Goal: Task Accomplishment & Management: Manage account settings

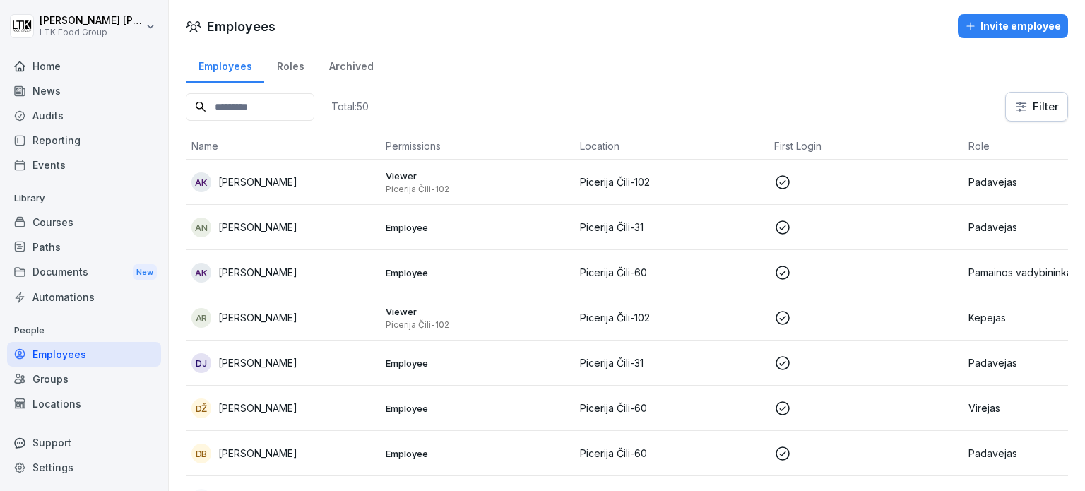
click at [47, 155] on div "Events" at bounding box center [84, 165] width 154 height 25
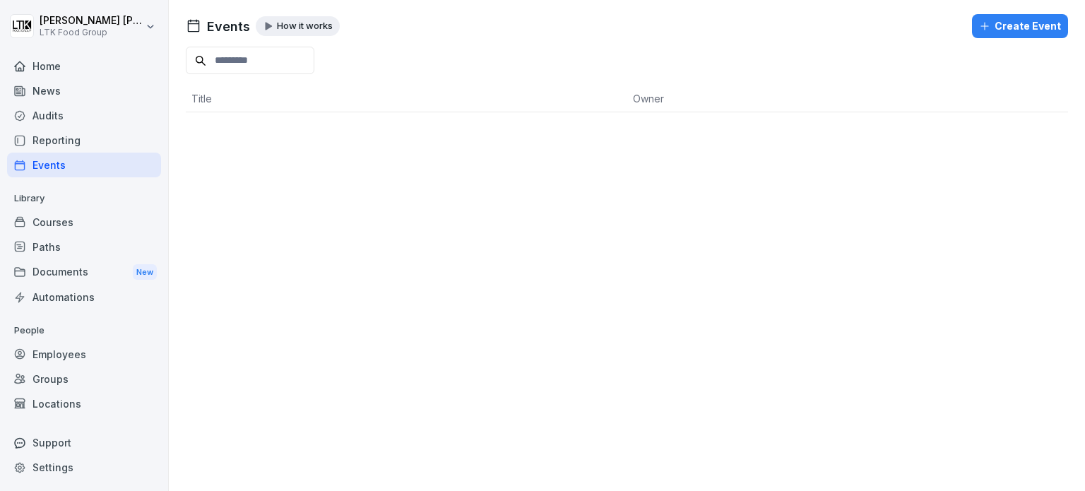
click at [36, 135] on div "Reporting" at bounding box center [84, 140] width 154 height 25
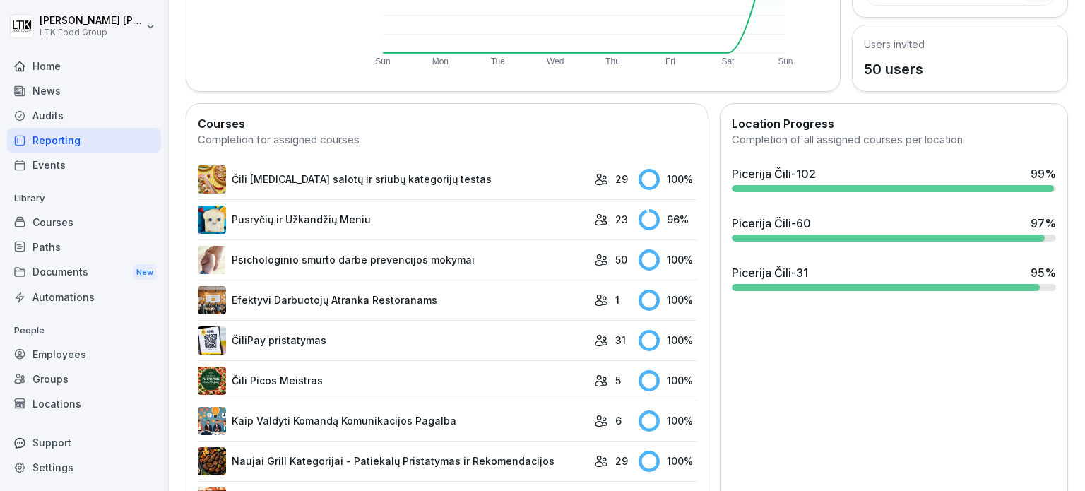
scroll to position [283, 0]
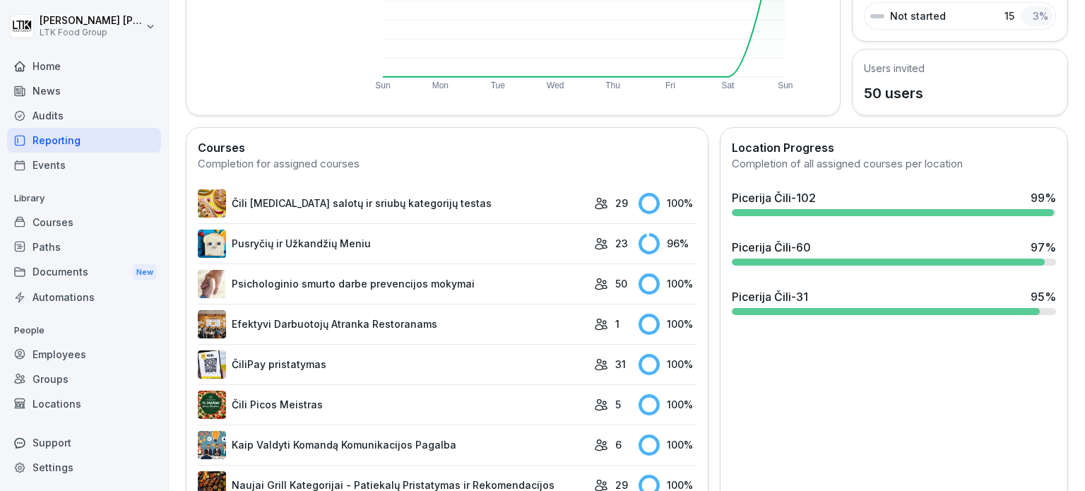
click at [842, 296] on div "Picerija Čili-31 95 %" at bounding box center [894, 296] width 324 height 17
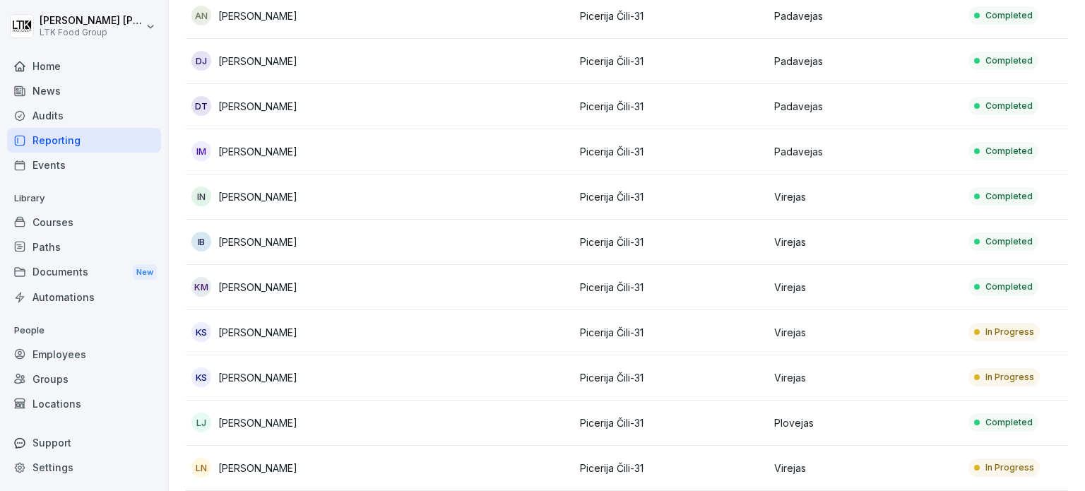
scroll to position [212, 0]
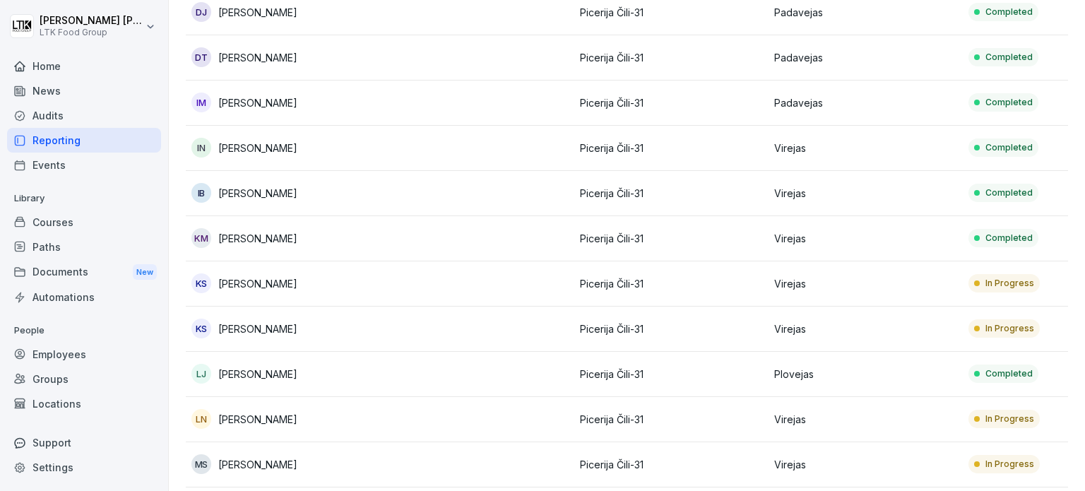
click at [702, 280] on p "Picerija Čili-31" at bounding box center [671, 283] width 183 height 15
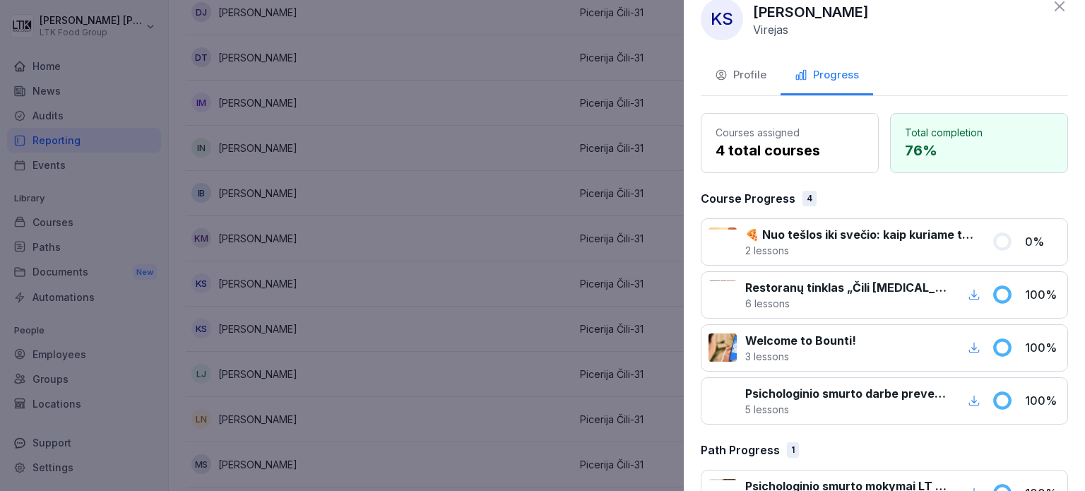
scroll to position [0, 0]
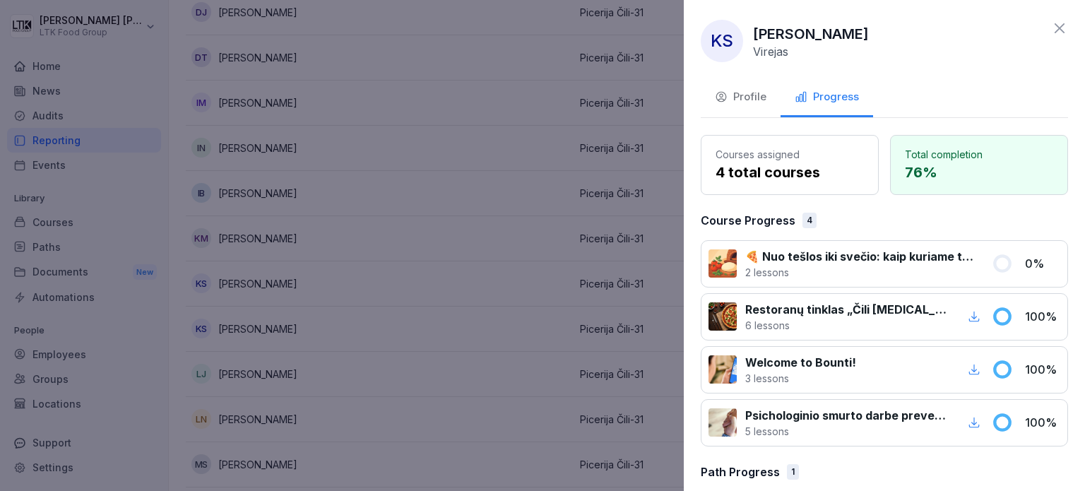
click at [751, 91] on div "Profile" at bounding box center [741, 97] width 52 height 16
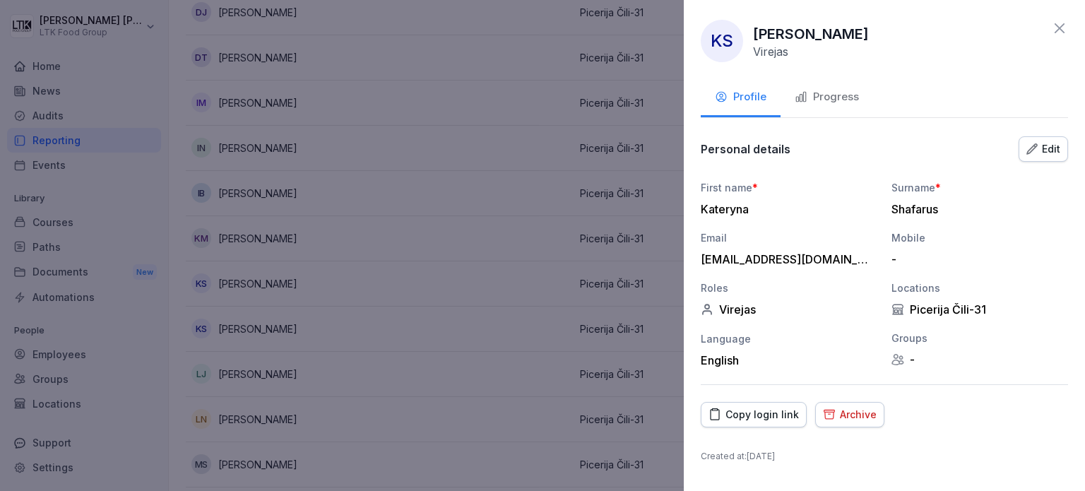
click at [749, 413] on div "Copy login link" at bounding box center [754, 415] width 90 height 16
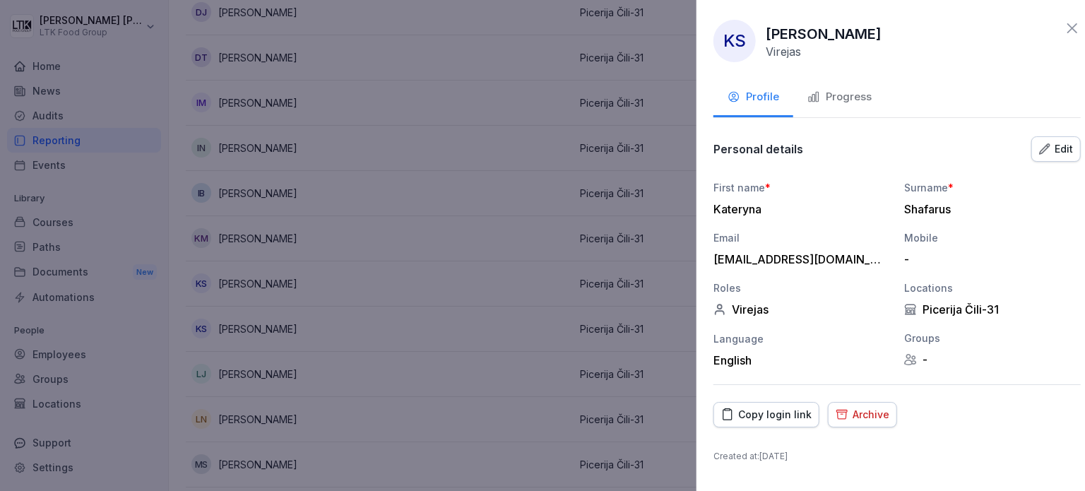
click at [450, 76] on div at bounding box center [542, 245] width 1085 height 491
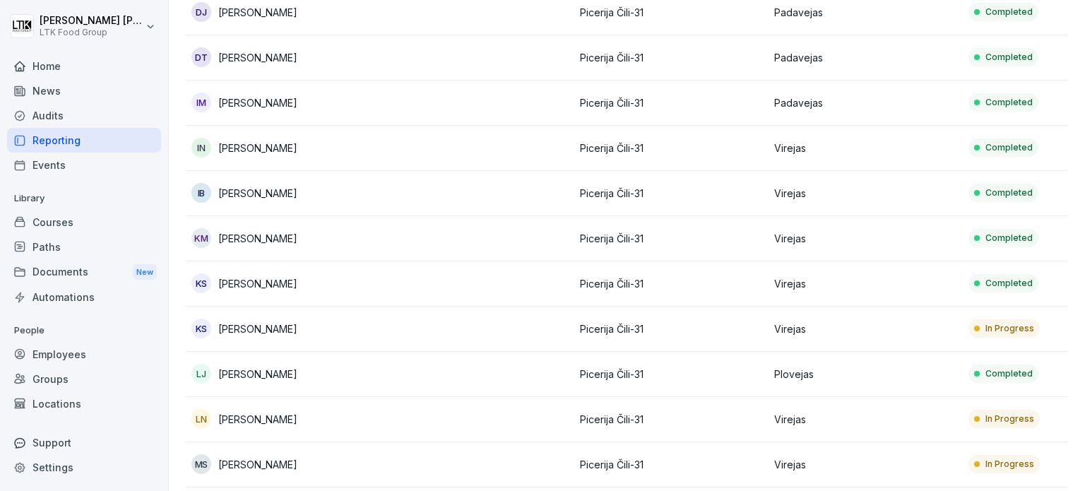
click at [994, 323] on p "In Progress" at bounding box center [1010, 328] width 49 height 13
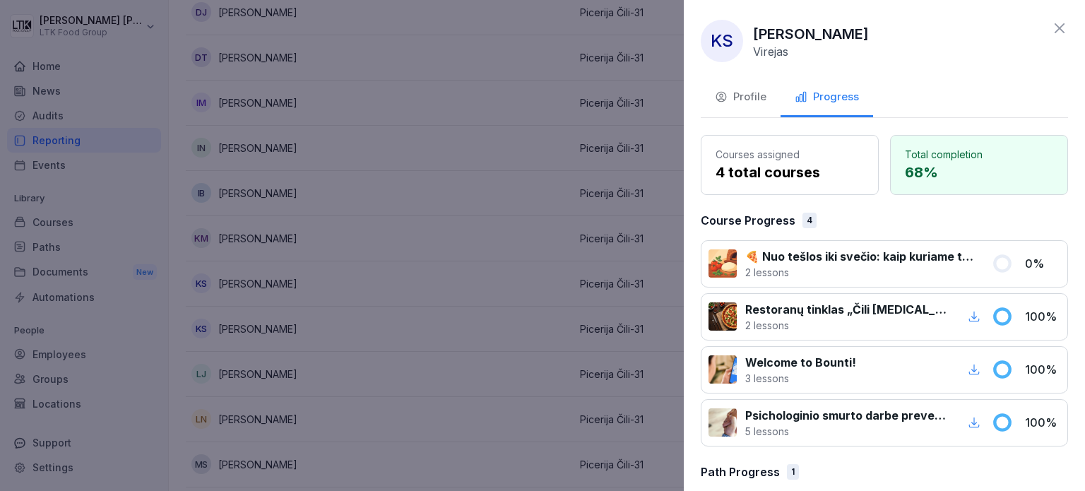
click at [761, 99] on div "Profile" at bounding box center [741, 97] width 52 height 16
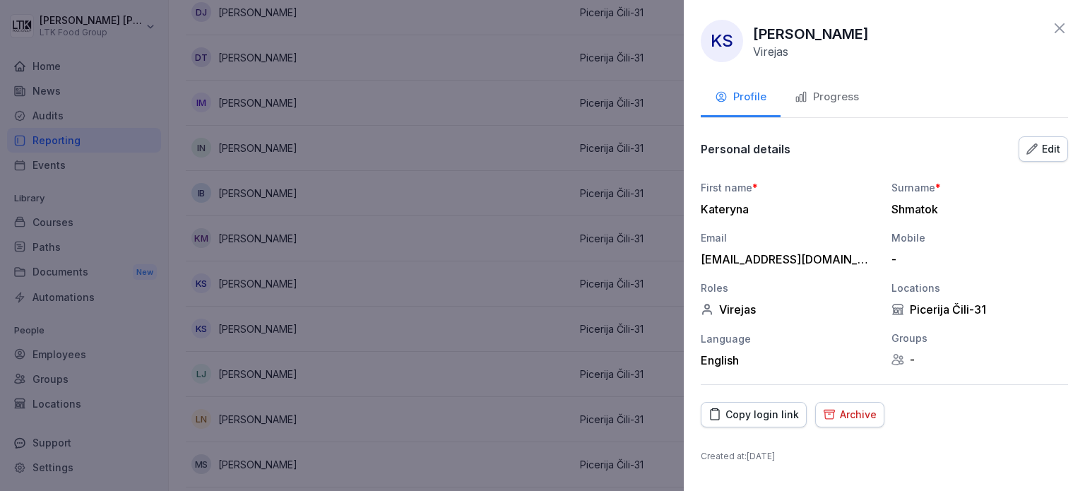
click at [763, 423] on button "Copy login link" at bounding box center [754, 414] width 106 height 25
click at [367, 172] on div at bounding box center [542, 245] width 1085 height 491
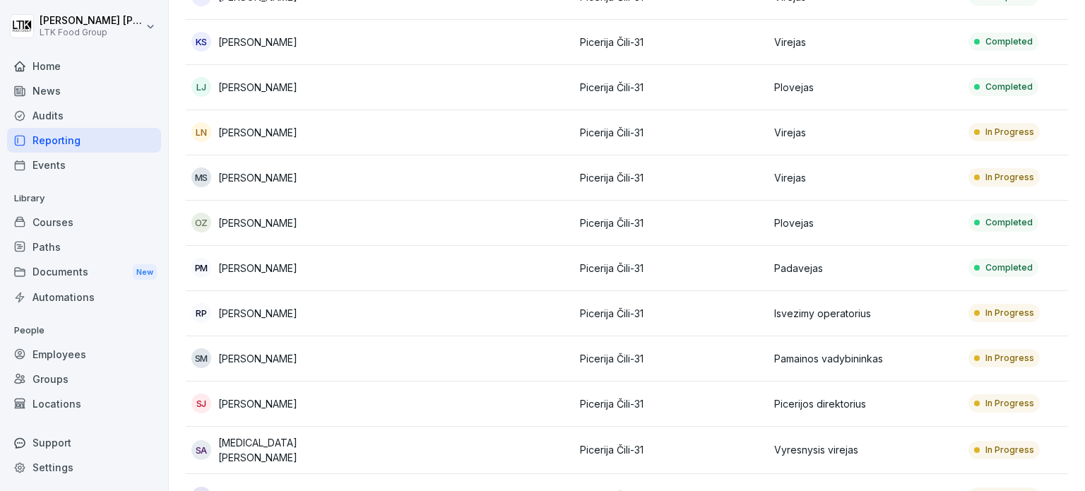
scroll to position [344, 0]
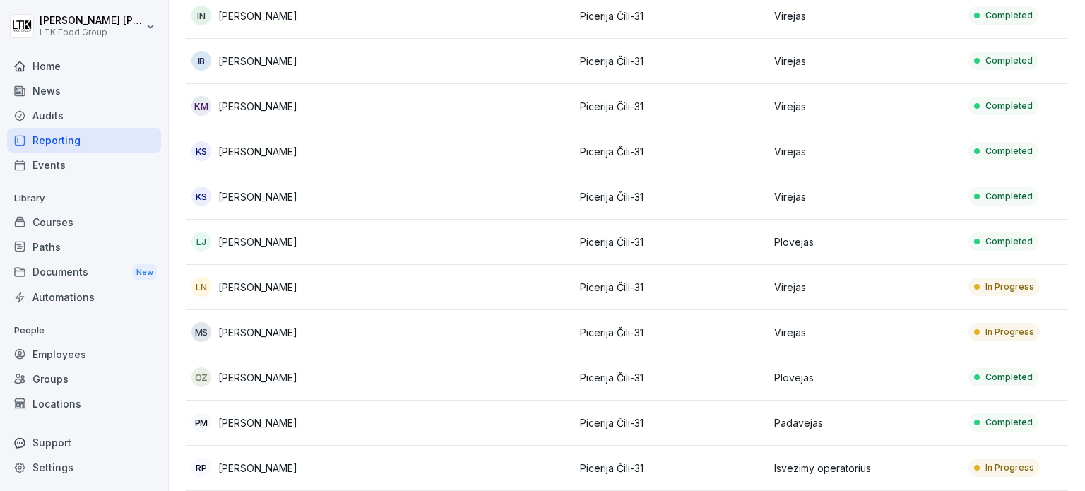
click at [1004, 282] on p "In Progress" at bounding box center [1010, 287] width 49 height 13
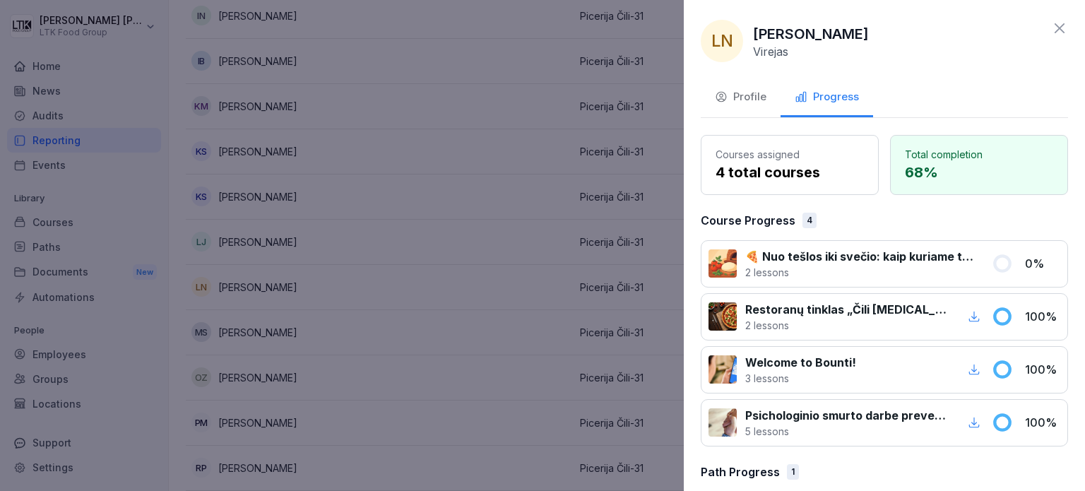
click at [757, 90] on div "Profile" at bounding box center [741, 97] width 52 height 16
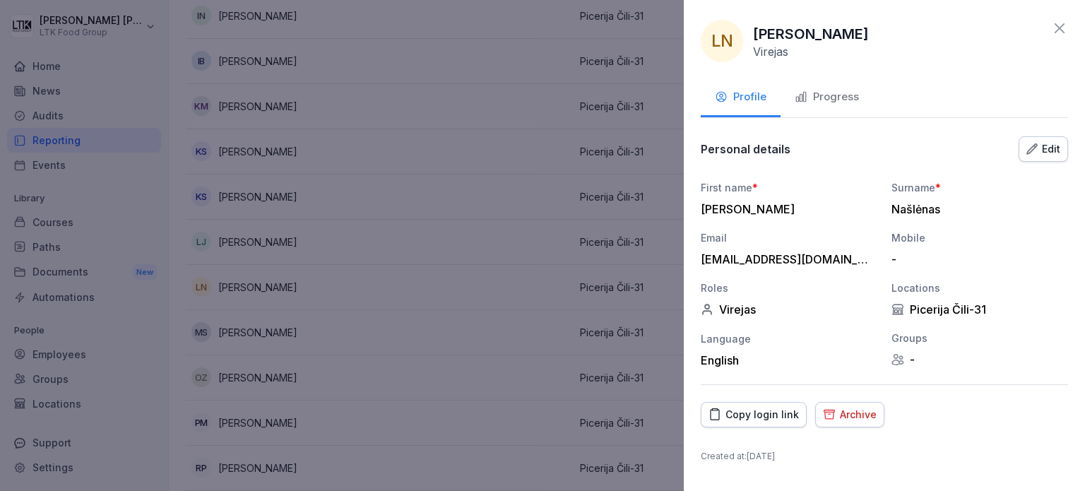
click at [741, 415] on div "Copy login link" at bounding box center [754, 415] width 90 height 16
click at [523, 260] on div at bounding box center [542, 245] width 1085 height 491
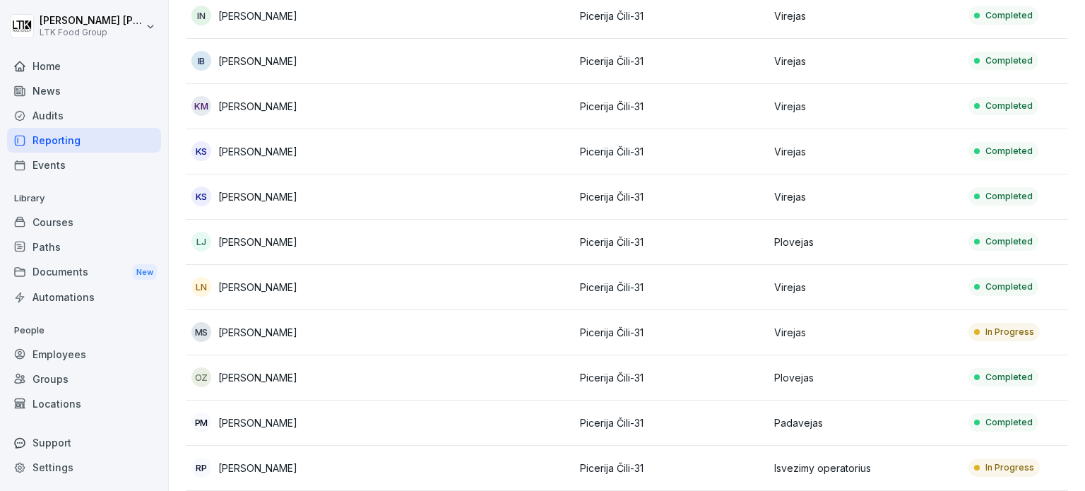
click at [1000, 330] on p "In Progress" at bounding box center [1010, 332] width 49 height 13
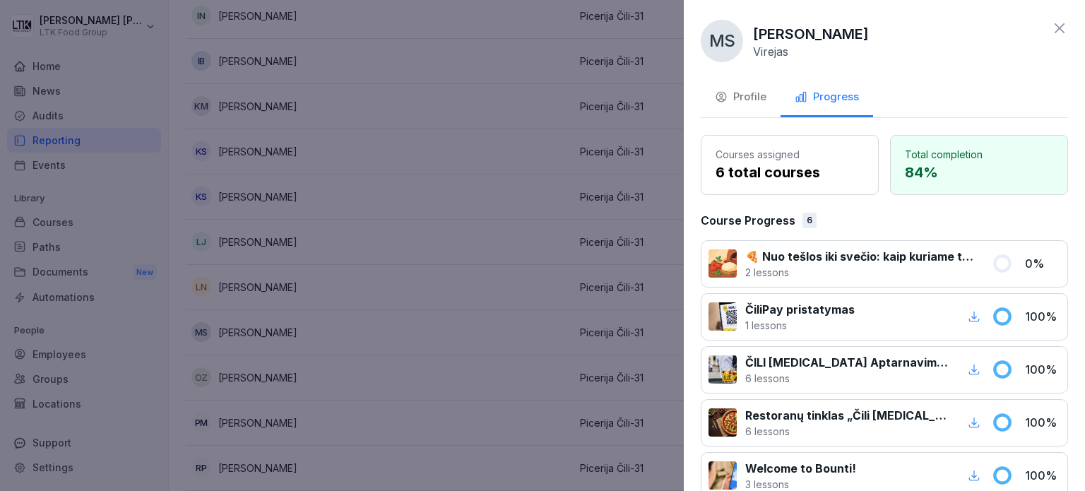
click at [753, 102] on div "Profile" at bounding box center [741, 97] width 52 height 16
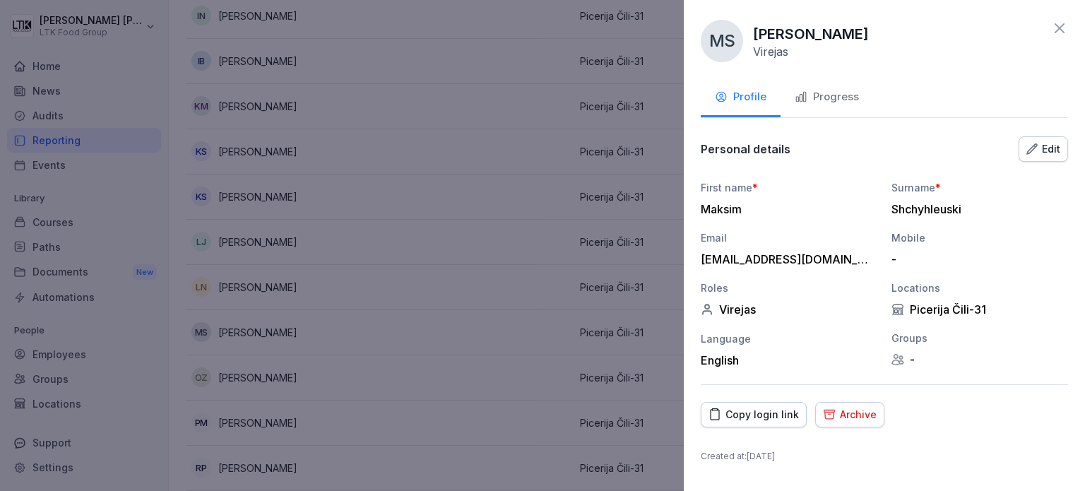
click at [746, 409] on div "Copy login link" at bounding box center [754, 415] width 90 height 16
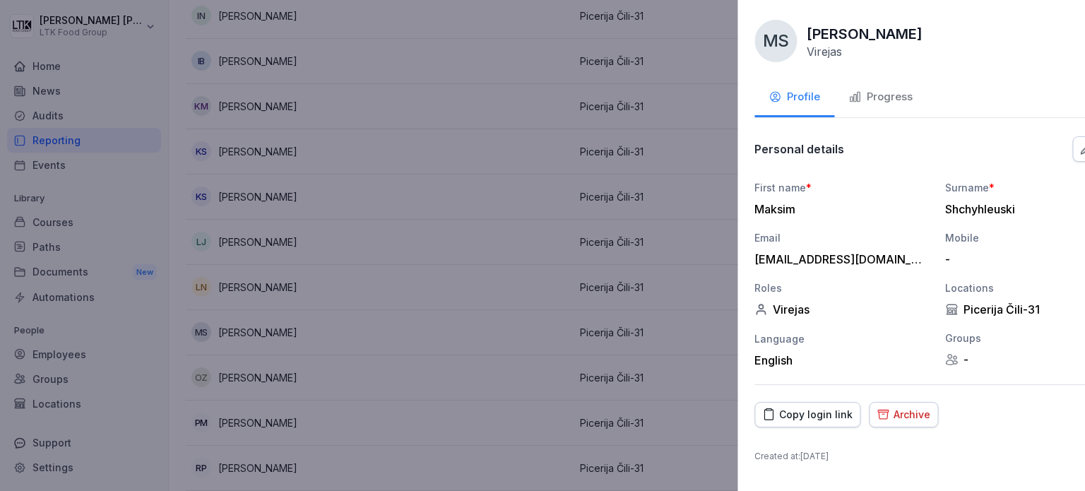
click at [475, 191] on div at bounding box center [542, 245] width 1085 height 491
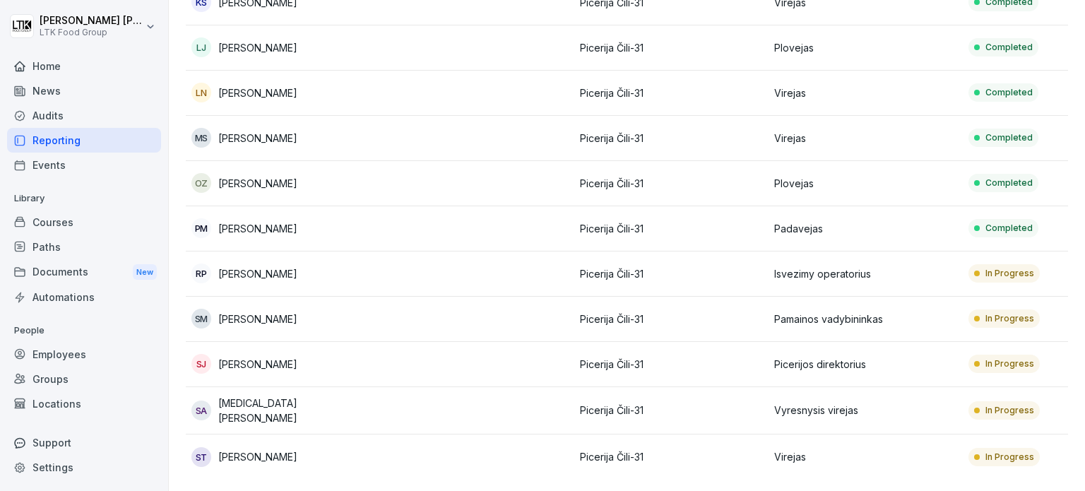
scroll to position [556, 0]
click at [1020, 267] on p "In Progress" at bounding box center [1010, 273] width 49 height 13
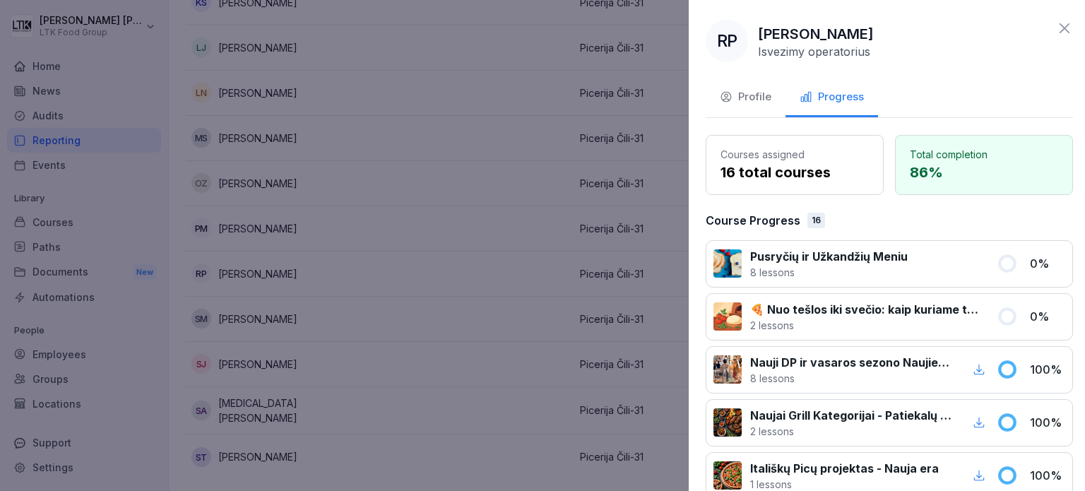
click at [658, 92] on div at bounding box center [542, 245] width 1085 height 491
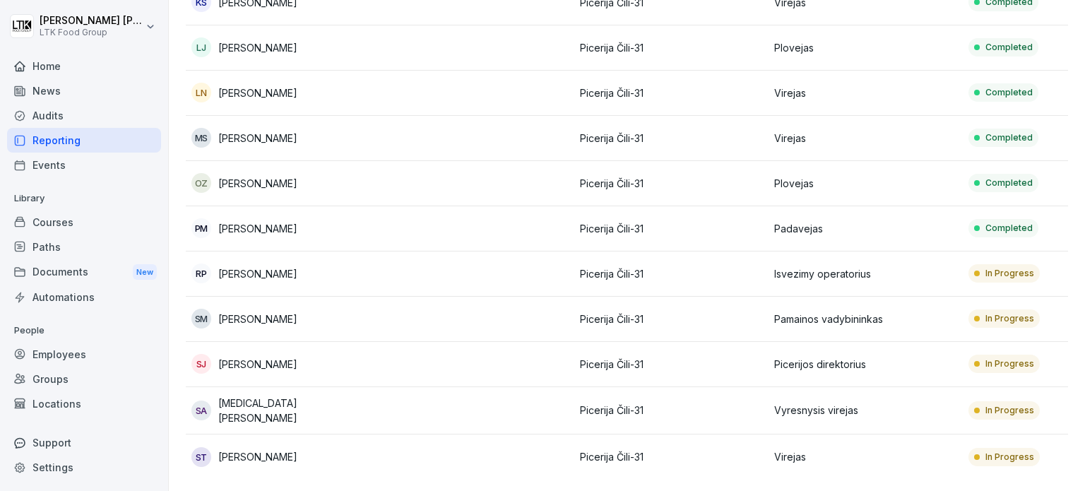
click at [1005, 451] on p "In Progress" at bounding box center [1010, 457] width 49 height 13
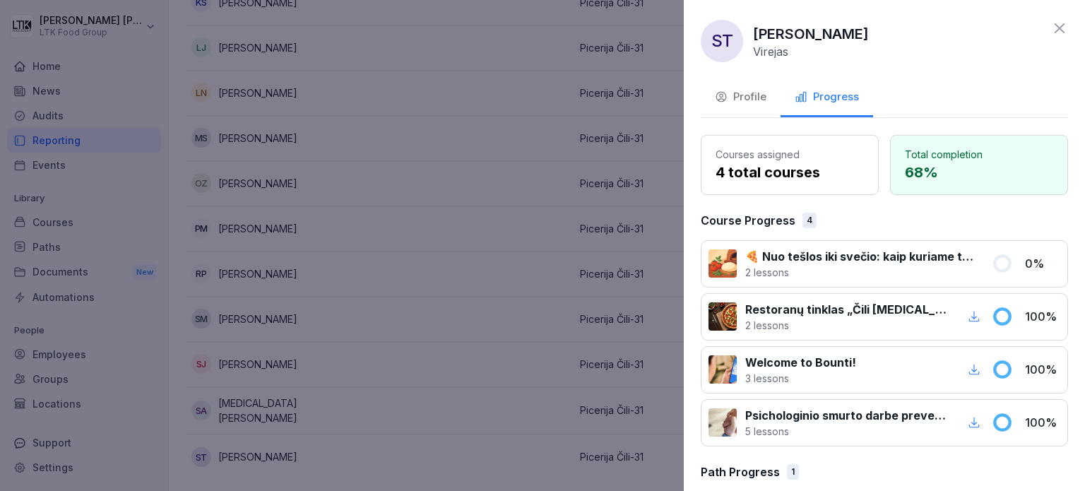
click at [746, 107] on button "Profile" at bounding box center [741, 98] width 80 height 38
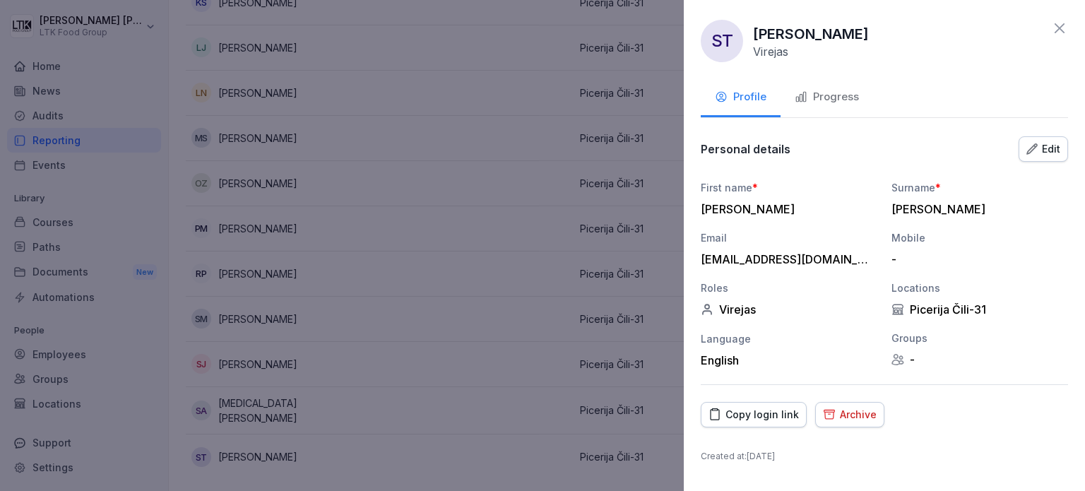
click at [481, 310] on div at bounding box center [542, 245] width 1085 height 491
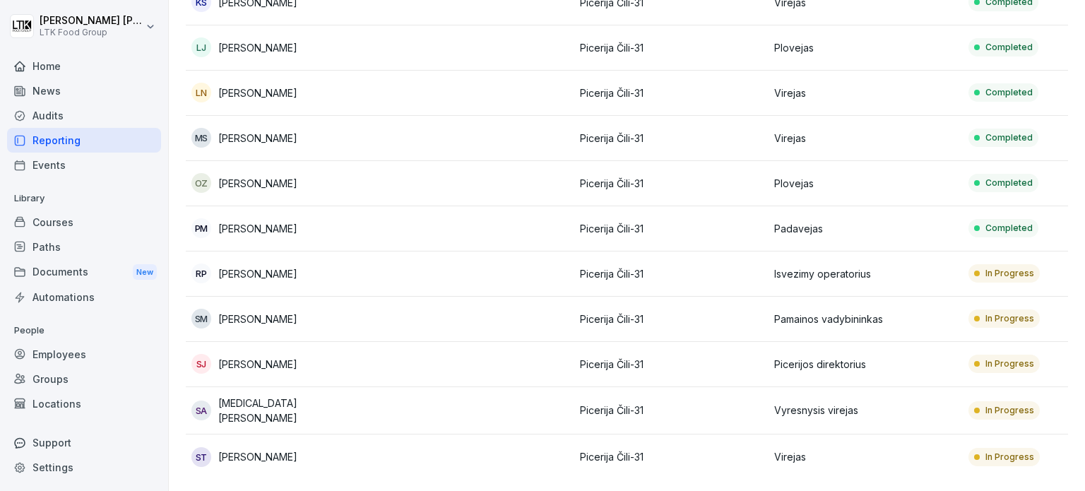
click at [818, 449] on p "Virejas" at bounding box center [866, 456] width 183 height 15
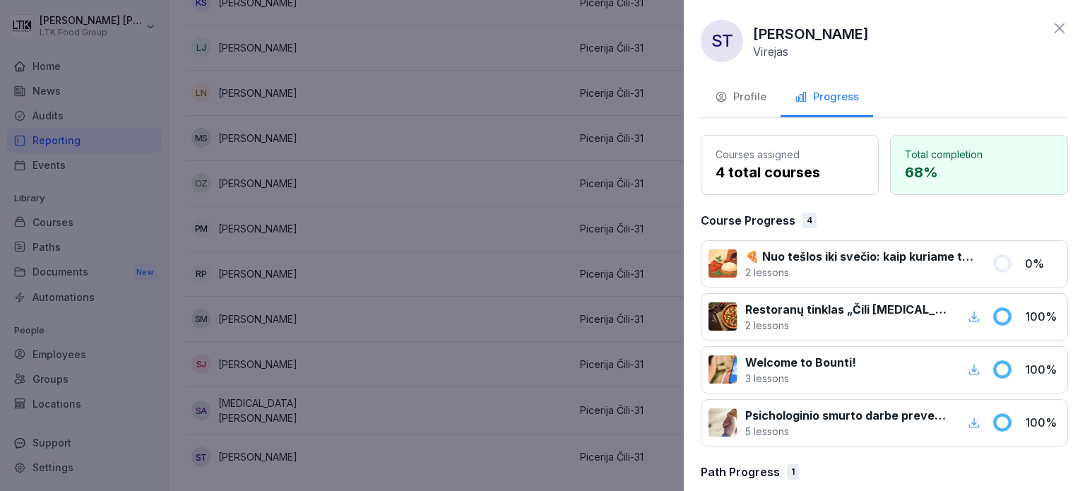
click at [732, 93] on div "Profile" at bounding box center [741, 97] width 52 height 16
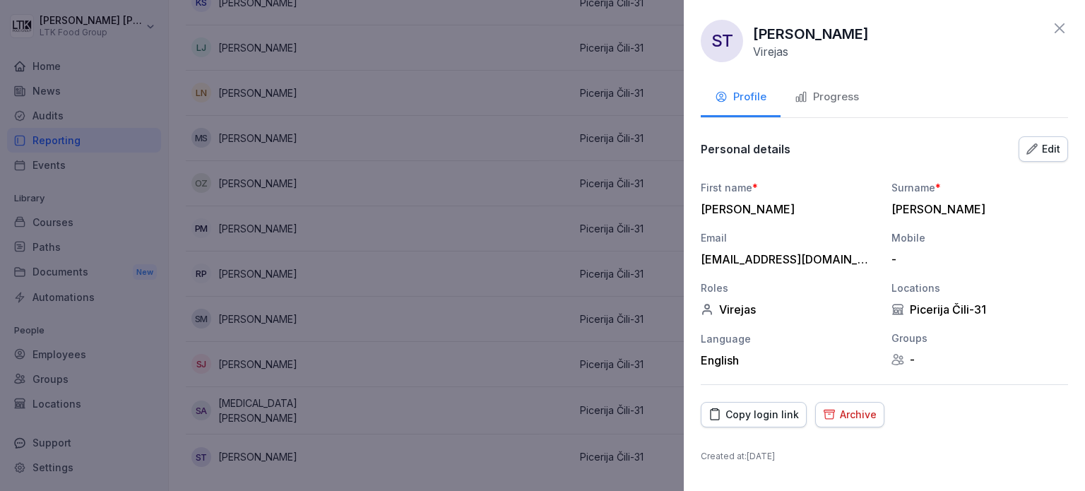
click at [863, 420] on div "Archive" at bounding box center [850, 415] width 54 height 16
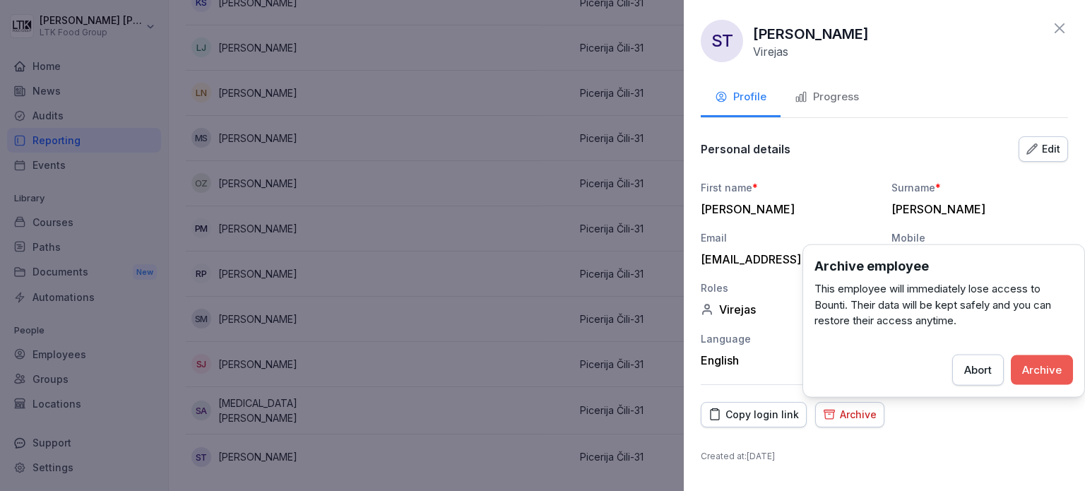
click at [1043, 365] on div "Archive" at bounding box center [1043, 370] width 40 height 16
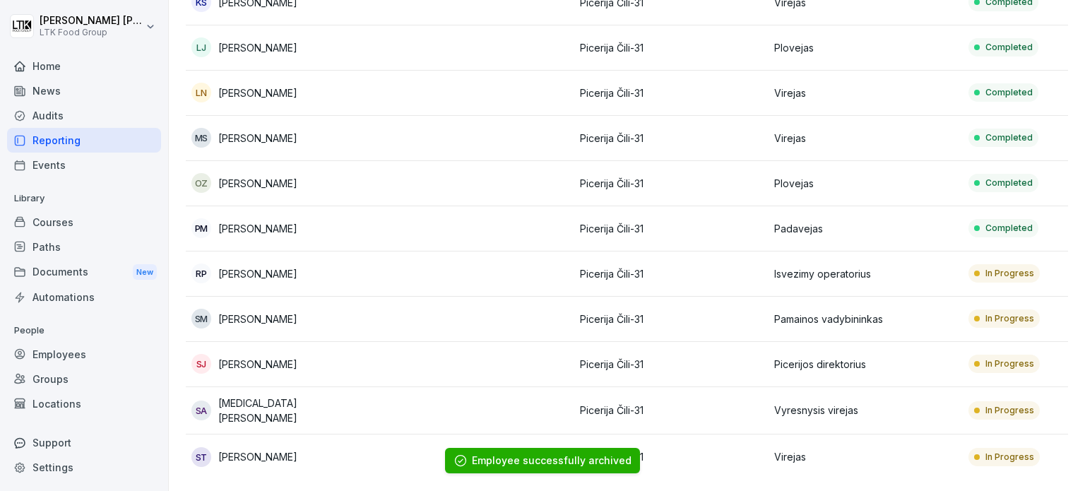
click at [975, 401] on div "In Progress" at bounding box center [1004, 410] width 71 height 18
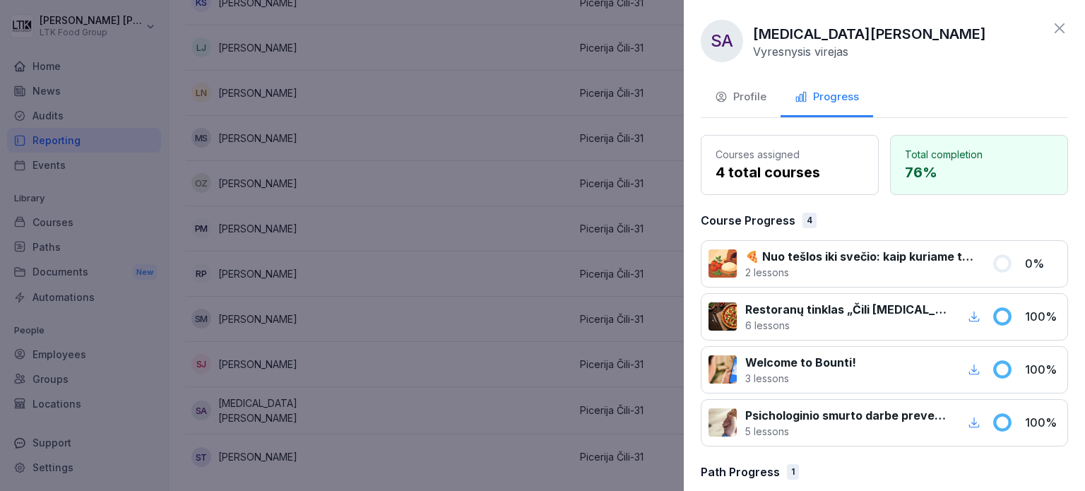
click at [747, 81] on button "Profile" at bounding box center [741, 98] width 80 height 38
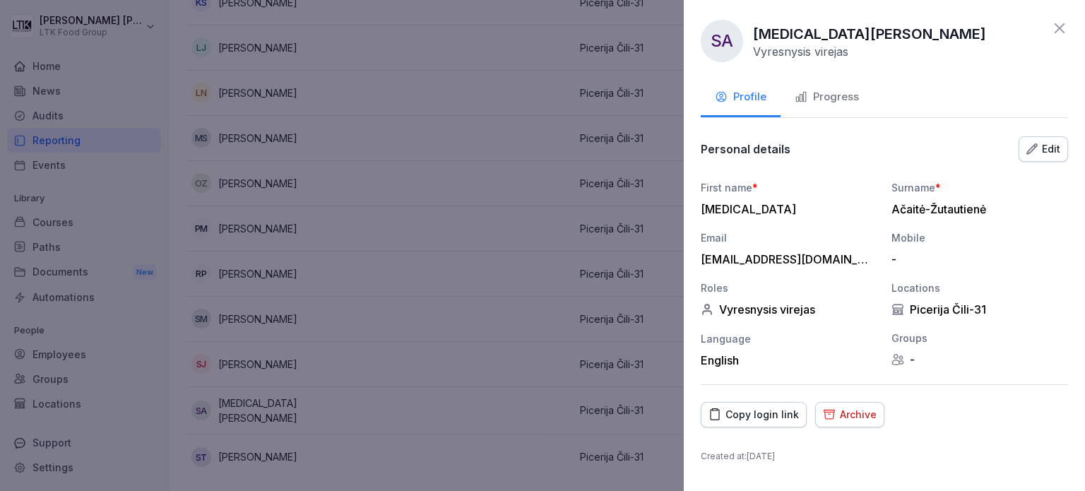
click at [763, 415] on div "Copy login link" at bounding box center [754, 415] width 90 height 16
click at [418, 302] on div at bounding box center [542, 245] width 1085 height 491
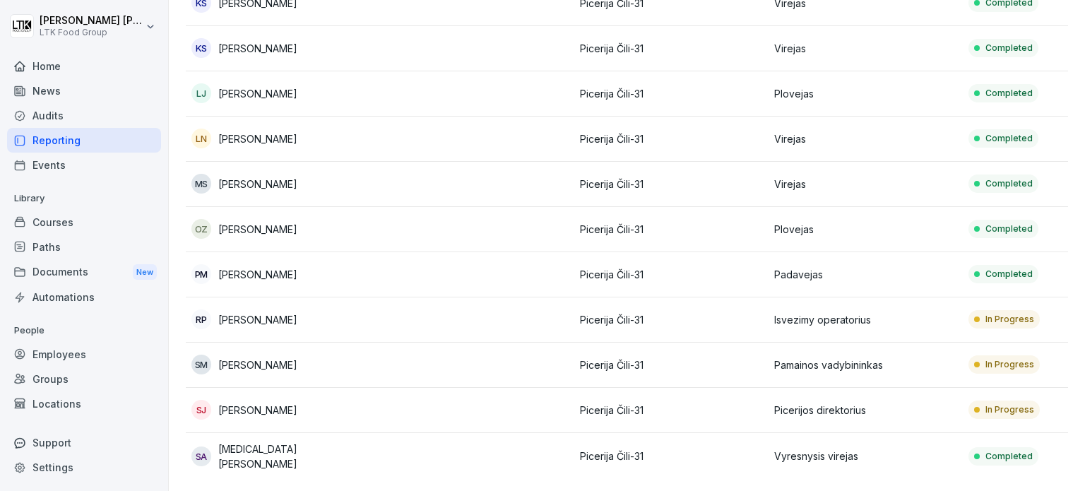
click at [1004, 404] on p "In Progress" at bounding box center [1010, 410] width 49 height 13
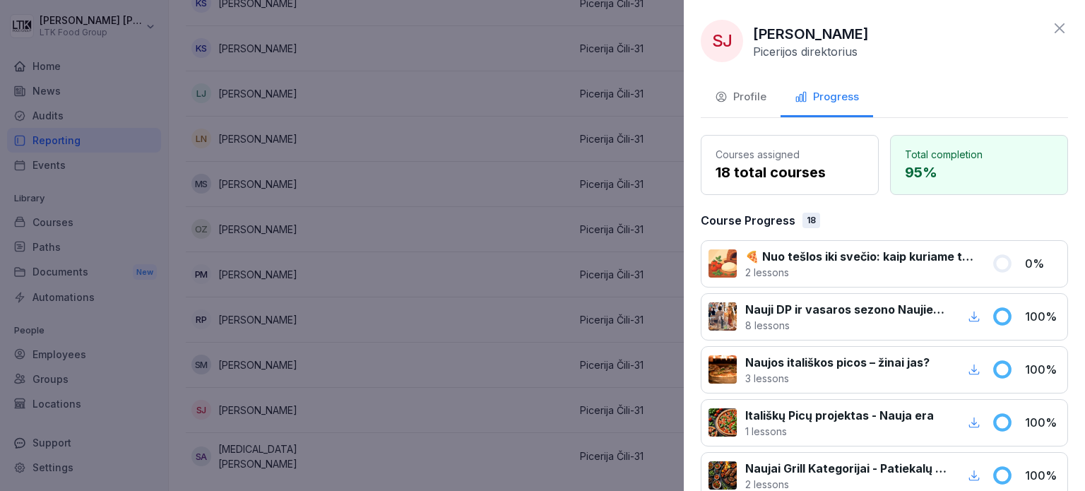
click at [749, 95] on div "Profile" at bounding box center [741, 97] width 52 height 16
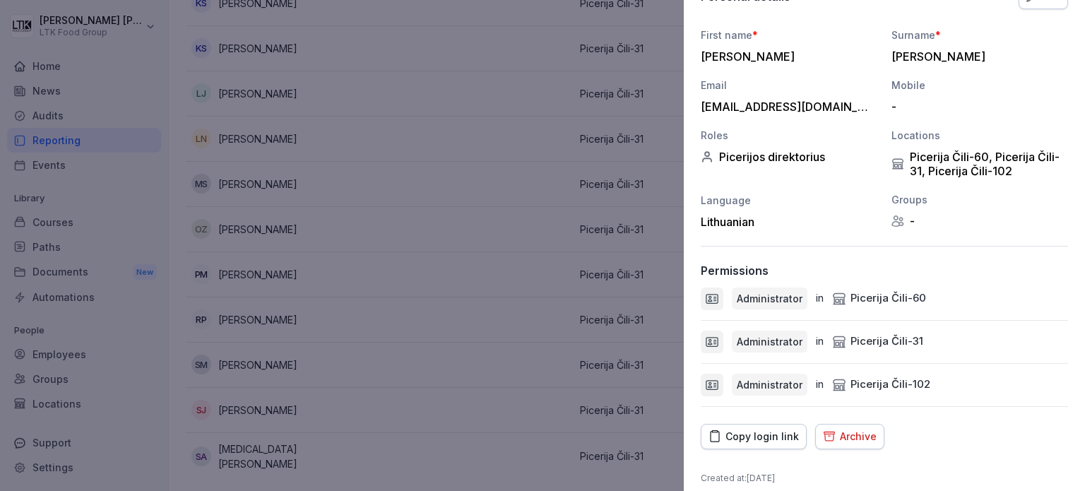
scroll to position [164, 0]
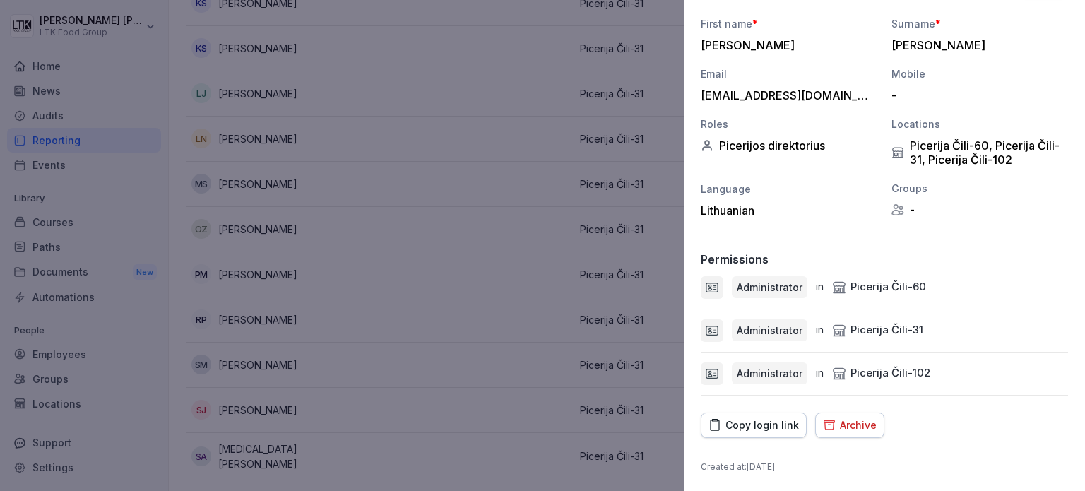
click at [746, 430] on div "Copy login link" at bounding box center [754, 426] width 90 height 16
click at [543, 358] on div at bounding box center [542, 245] width 1085 height 491
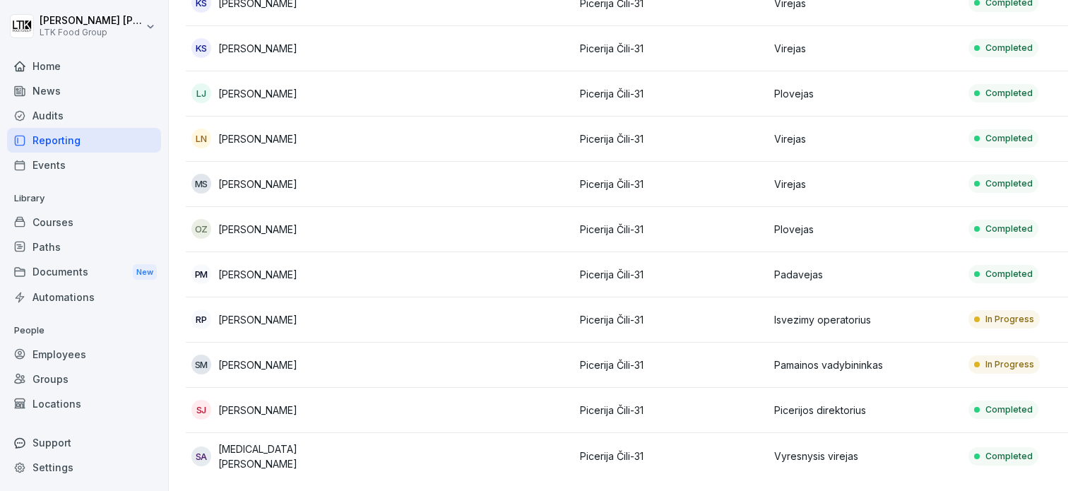
click at [997, 358] on p "In Progress" at bounding box center [1010, 364] width 49 height 13
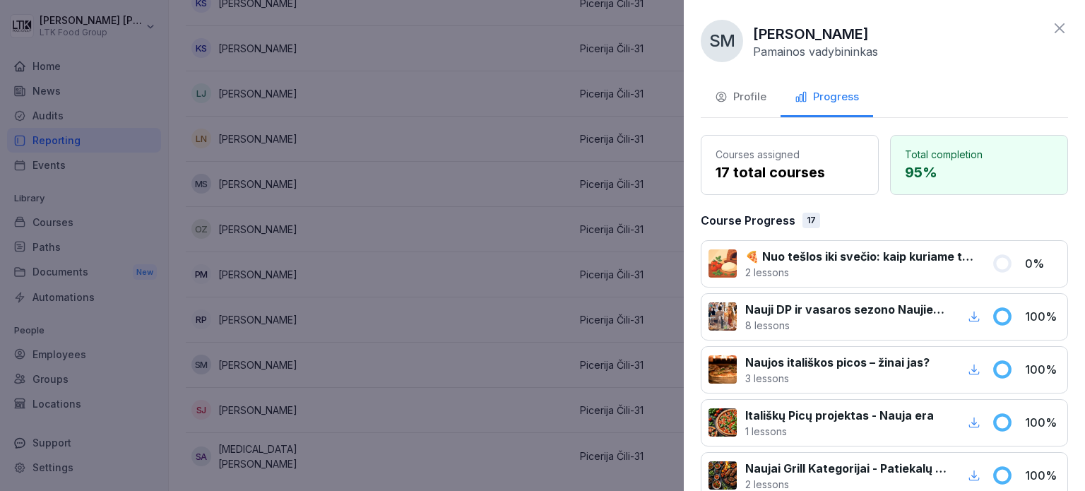
click at [741, 98] on div "Profile" at bounding box center [741, 97] width 52 height 16
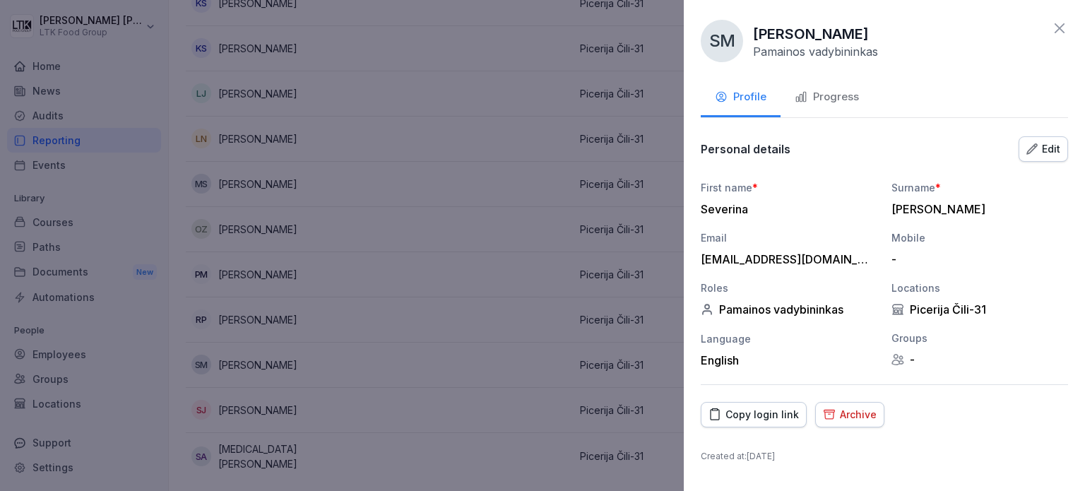
click at [754, 413] on div "Copy login link" at bounding box center [754, 415] width 90 height 16
click at [534, 135] on div at bounding box center [542, 245] width 1085 height 491
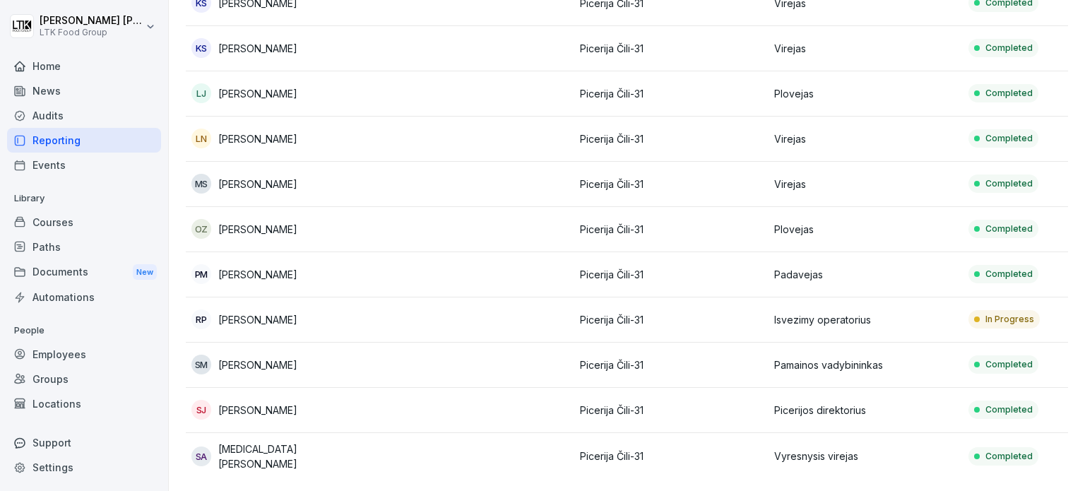
click at [1016, 313] on p "In Progress" at bounding box center [1010, 319] width 49 height 13
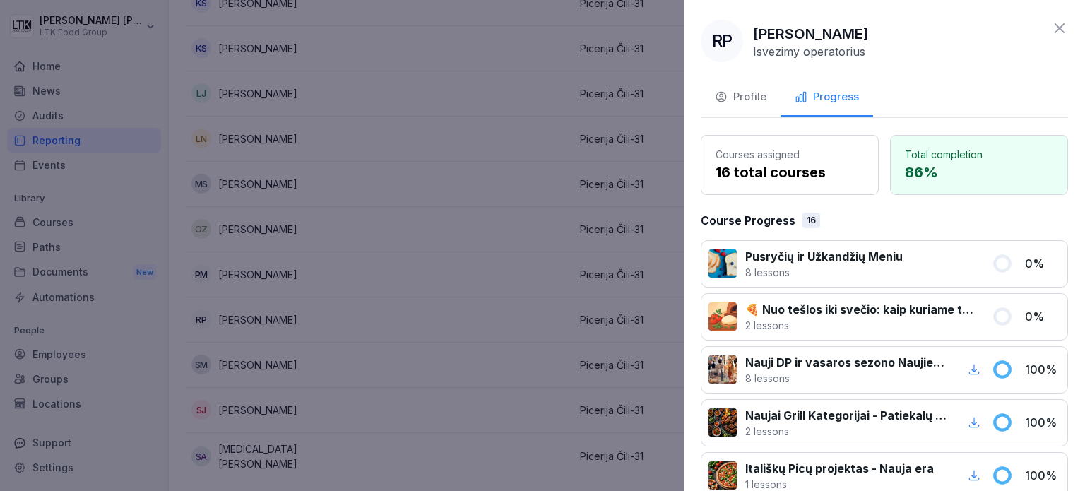
click at [741, 95] on div "Profile" at bounding box center [741, 97] width 52 height 16
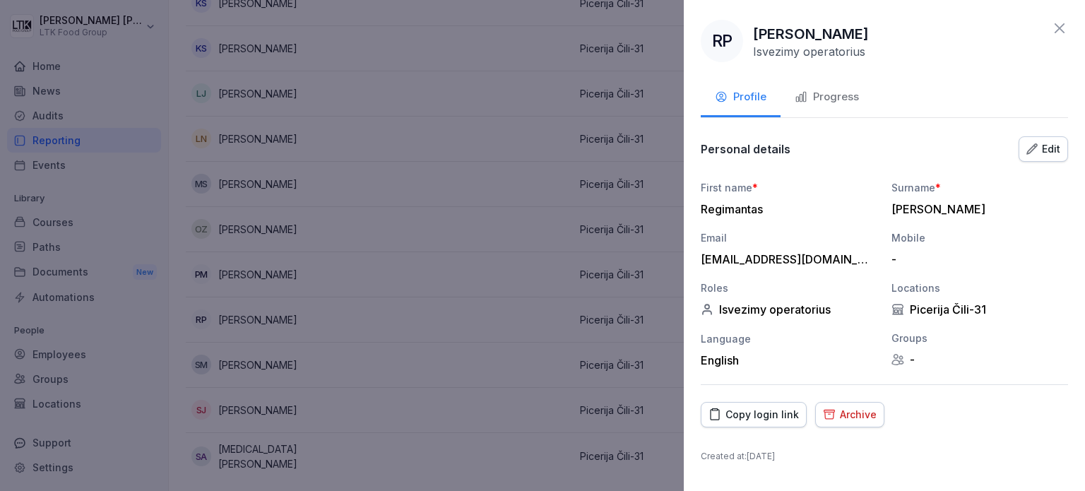
click at [745, 419] on div "Copy login link" at bounding box center [754, 415] width 90 height 16
click at [457, 30] on div at bounding box center [542, 245] width 1085 height 491
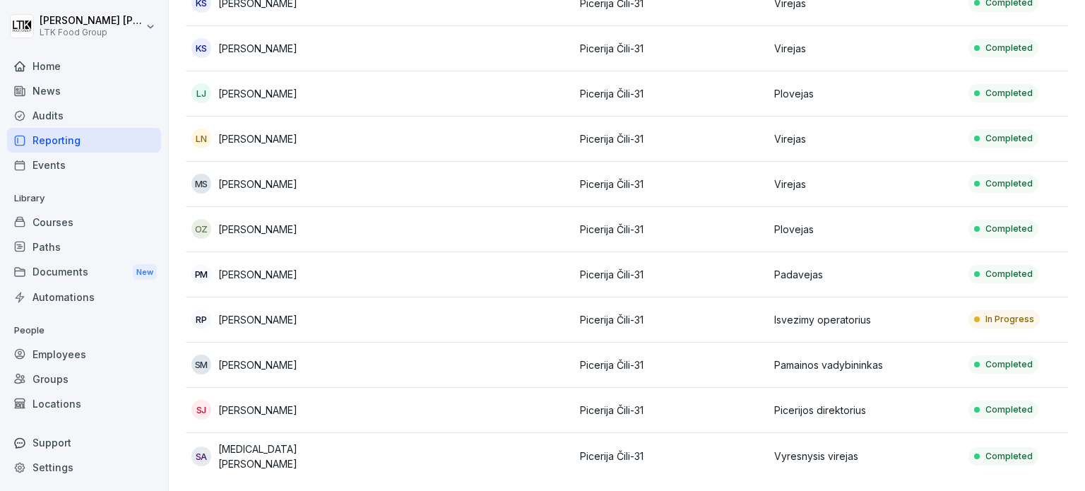
click at [1004, 313] on p "In Progress" at bounding box center [1010, 319] width 49 height 13
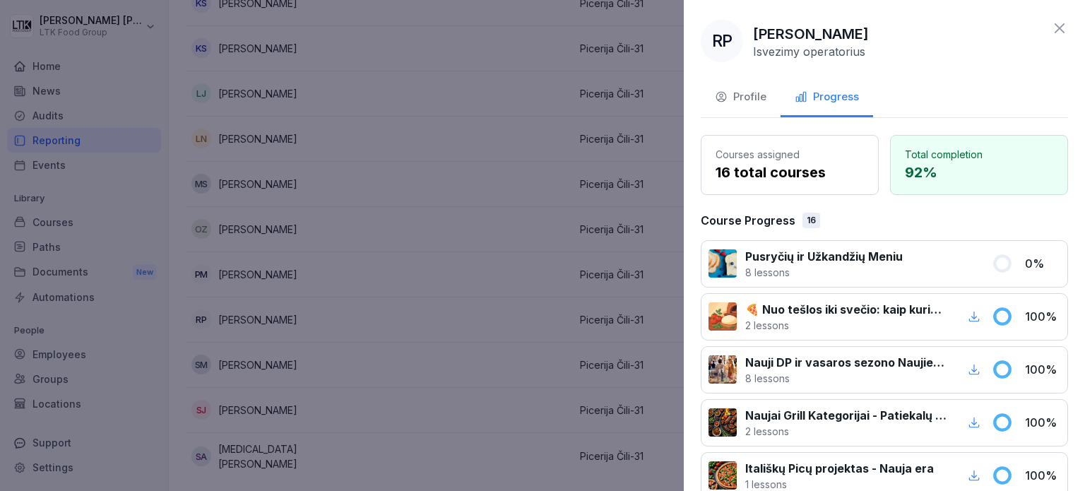
click at [739, 106] on button "Profile" at bounding box center [741, 98] width 80 height 38
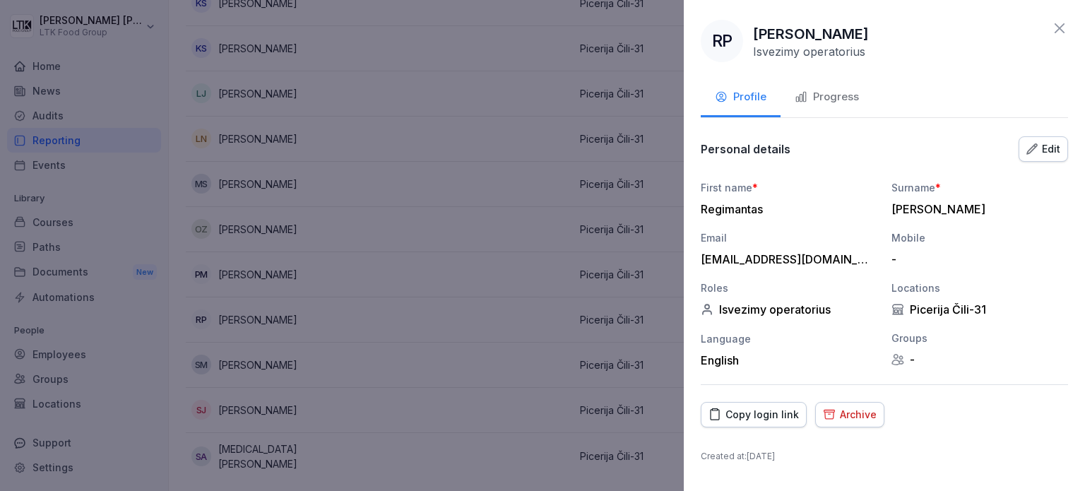
click at [752, 423] on button "Copy login link" at bounding box center [754, 414] width 106 height 25
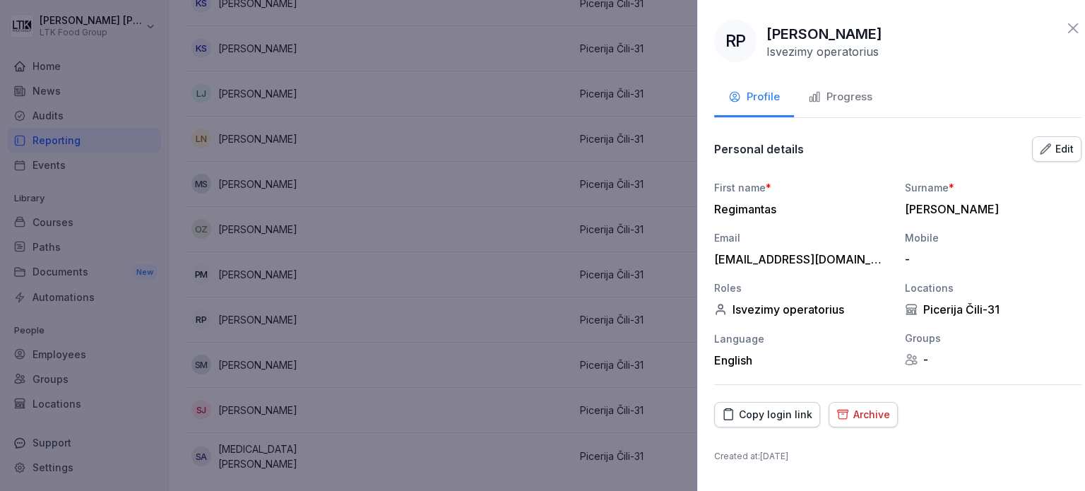
click at [454, 61] on div at bounding box center [542, 245] width 1085 height 491
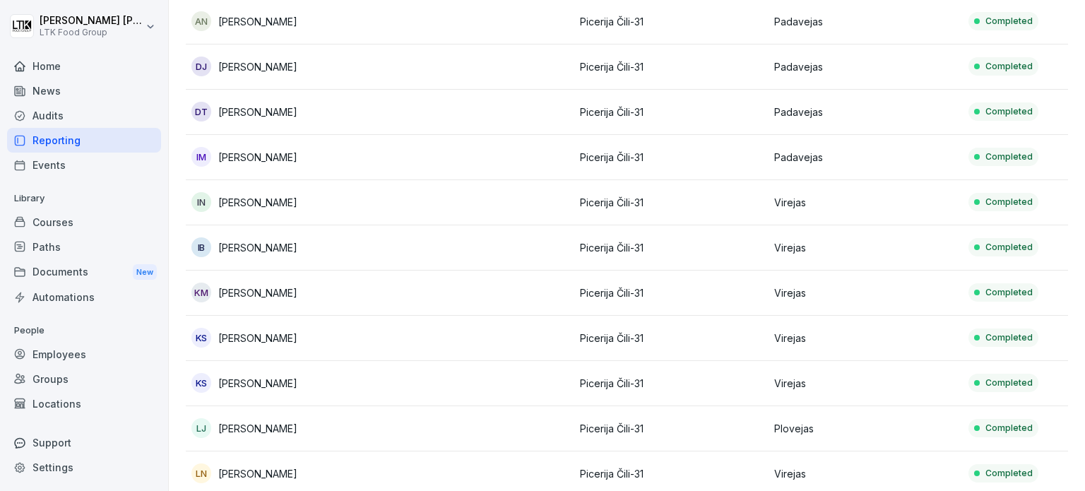
scroll to position [0, 0]
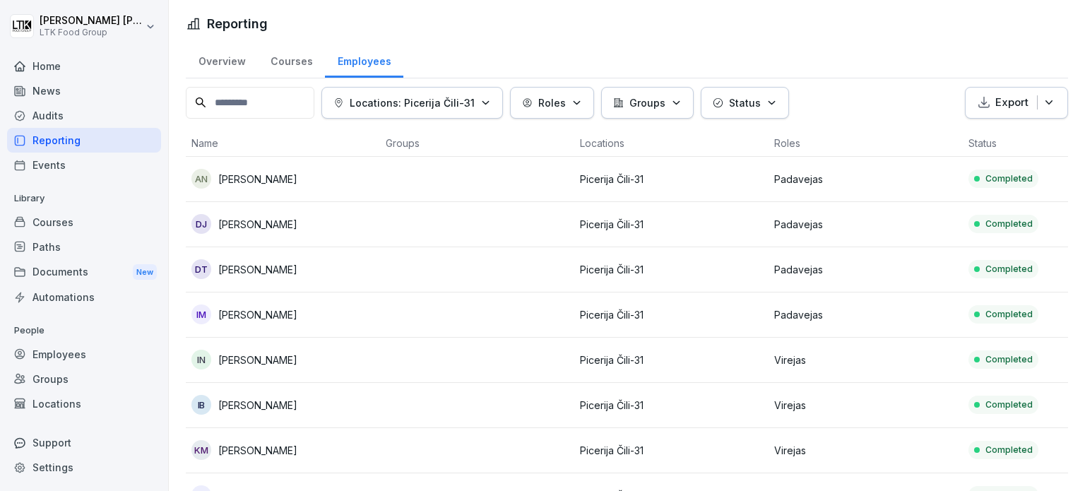
click at [59, 107] on div "Audits" at bounding box center [84, 115] width 154 height 25
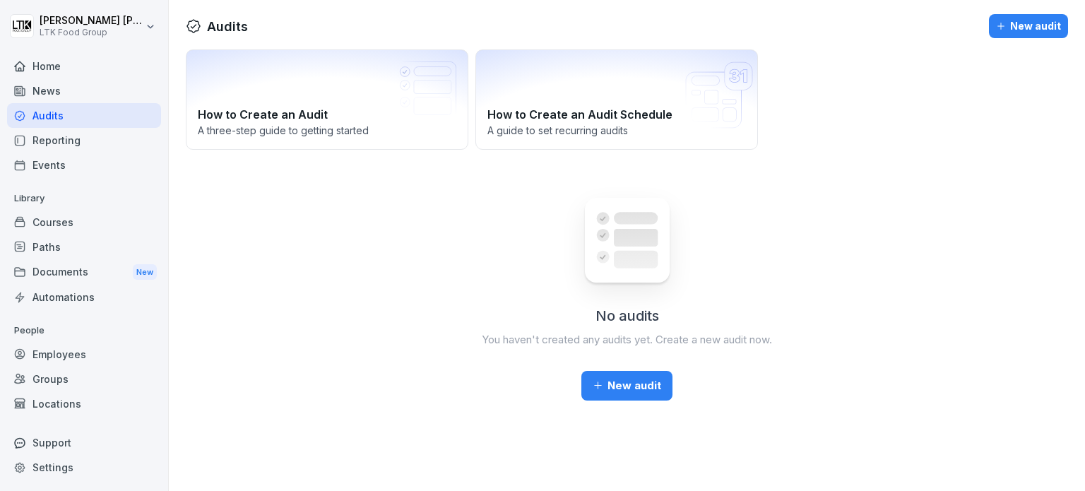
click at [43, 166] on div "Events" at bounding box center [84, 165] width 154 height 25
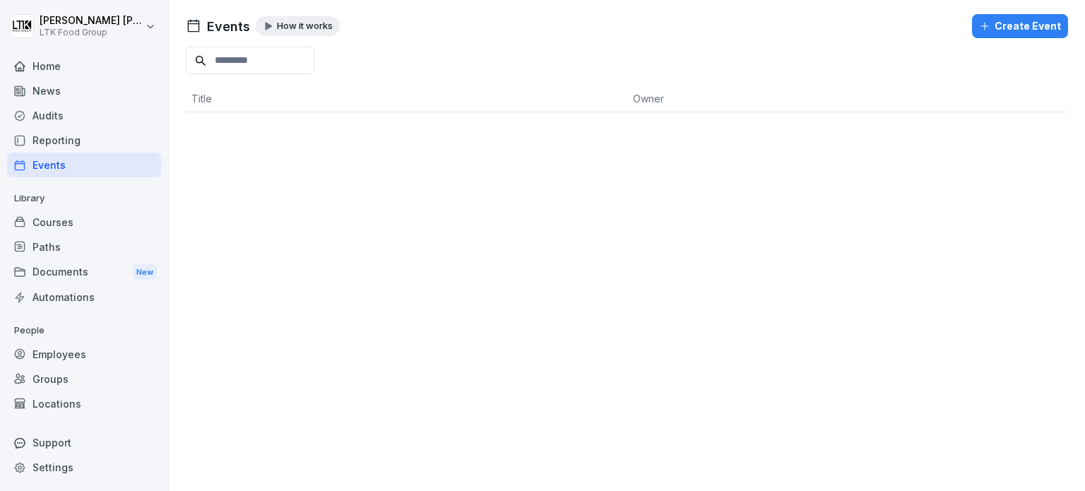
click at [68, 112] on div "Audits" at bounding box center [84, 115] width 154 height 25
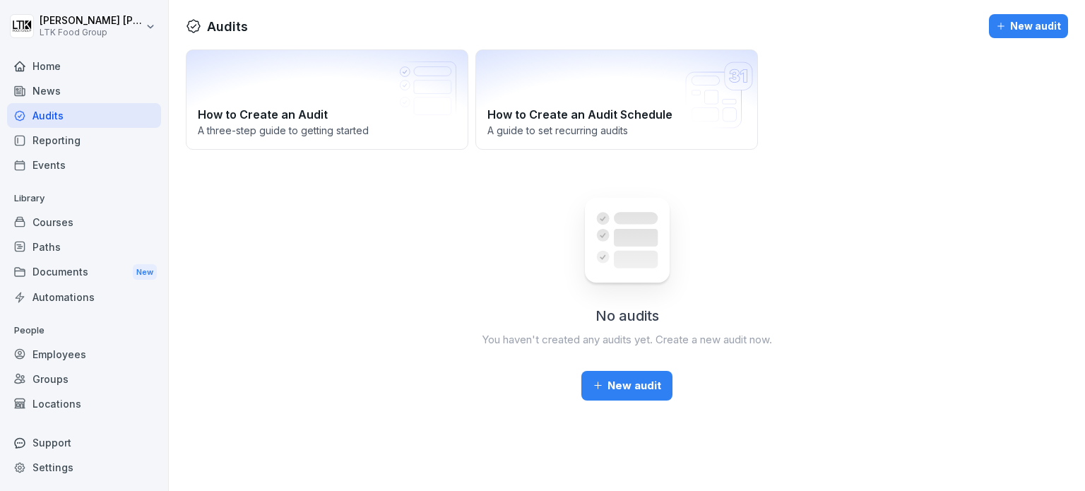
click at [56, 142] on div "Reporting" at bounding box center [84, 140] width 154 height 25
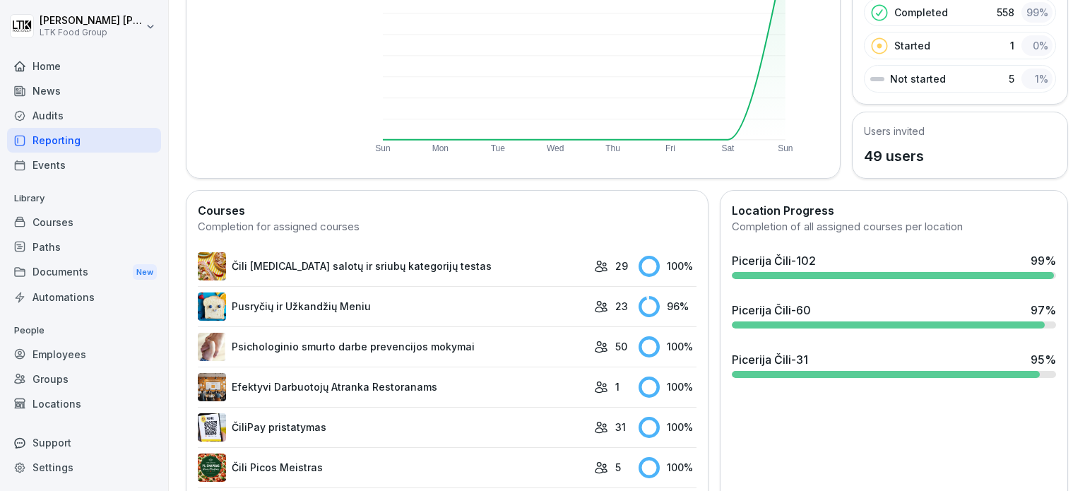
scroll to position [283, 0]
